Goal: Task Accomplishment & Management: Use online tool/utility

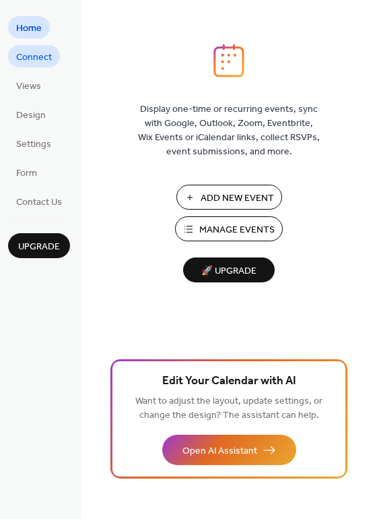
click at [41, 62] on span "Connect" at bounding box center [34, 58] width 36 height 14
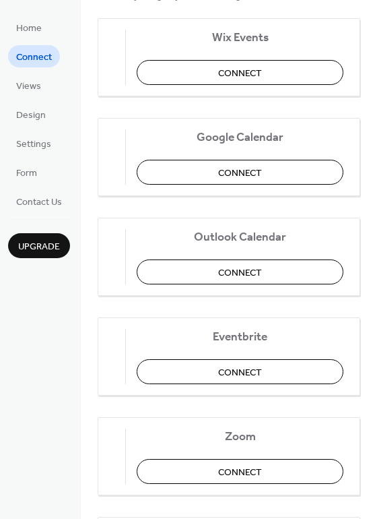
scroll to position [168, 0]
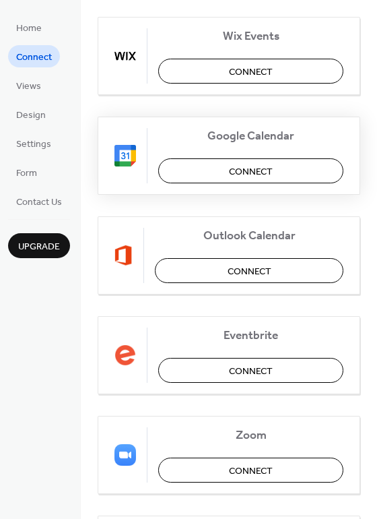
click at [243, 174] on span "Connect" at bounding box center [251, 171] width 44 height 14
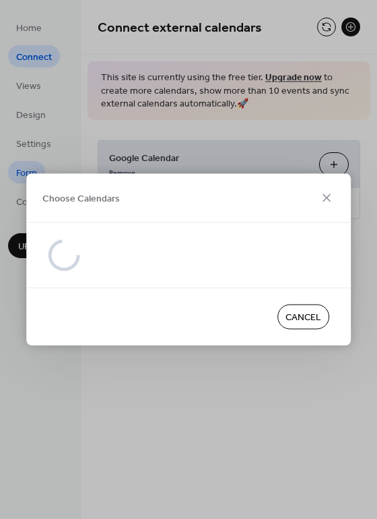
scroll to position [0, 0]
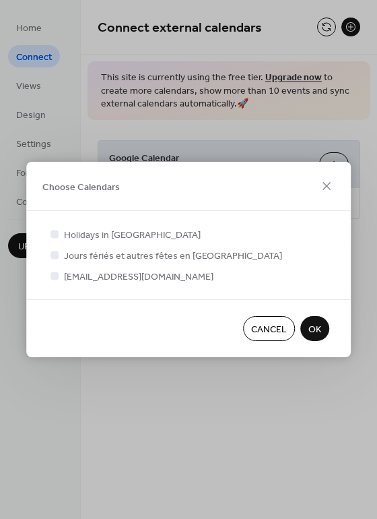
click at [321, 324] on button "OK" at bounding box center [314, 328] width 29 height 25
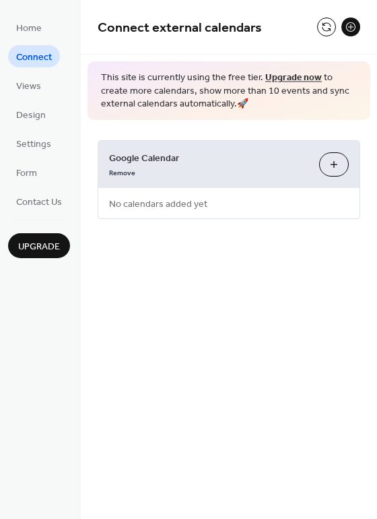
click at [135, 159] on span "Google Calendar" at bounding box center [208, 158] width 199 height 14
click at [145, 197] on span "No calendars added yet" at bounding box center [158, 204] width 120 height 30
click at [53, 248] on span "Upgrade" at bounding box center [39, 247] width 42 height 14
click at [36, 112] on span "Design" at bounding box center [31, 115] width 30 height 14
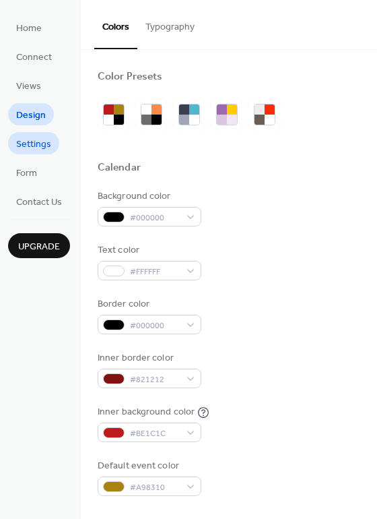
click at [33, 149] on span "Settings" at bounding box center [33, 144] width 35 height 14
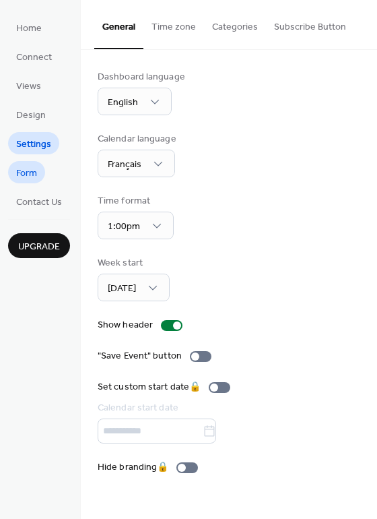
click at [30, 179] on span "Form" at bounding box center [26, 173] width 21 height 14
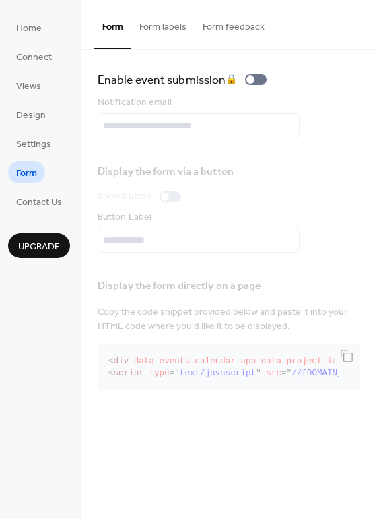
click at [45, 245] on span "Upgrade" at bounding box center [39, 247] width 42 height 14
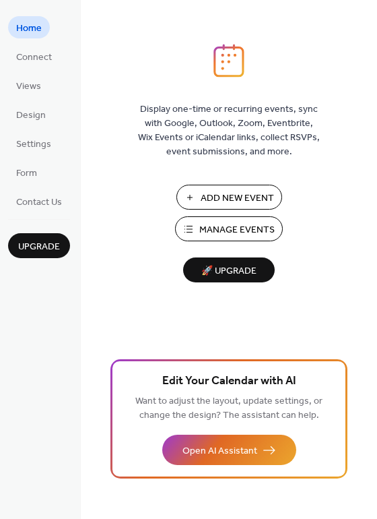
click at [232, 198] on span "Add New Event" at bounding box center [237, 198] width 73 height 14
